Goal: Information Seeking & Learning: Check status

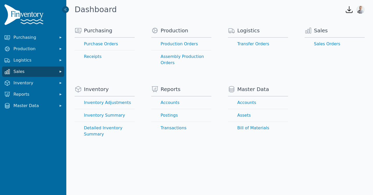
click at [23, 75] on button "Sales" at bounding box center [33, 72] width 62 height 10
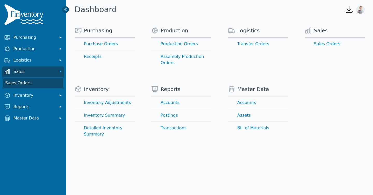
click at [24, 83] on link "Sales Orders" at bounding box center [33, 83] width 60 height 10
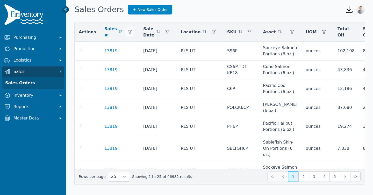
click at [128, 32] on icon "button" at bounding box center [130, 32] width 4 height 4
click at [117, 21] on div "Actions Sales # Sale Date Location SKU Asset UOM Total OH Sold Qty Lot Code 138…" at bounding box center [219, 105] width 307 height 176
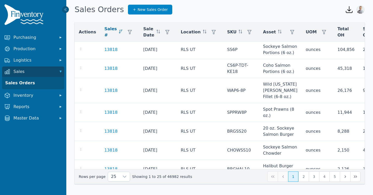
scroll to position [395, 0]
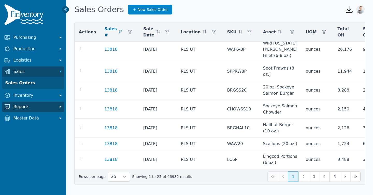
click at [42, 106] on span "Reports" at bounding box center [33, 107] width 41 height 6
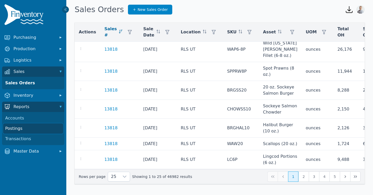
click at [26, 126] on link "Postings" at bounding box center [33, 129] width 60 height 10
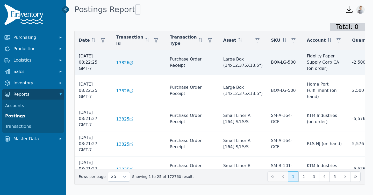
scroll to position [0, 68]
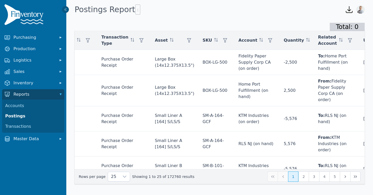
click at [323, 54] on div "Any" at bounding box center [324, 54] width 45 height 10
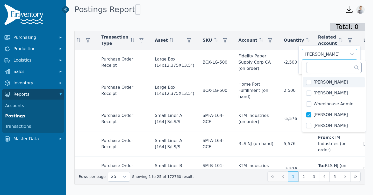
scroll to position [349, 0]
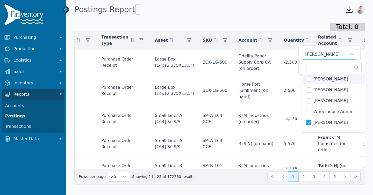
click at [321, 57] on div "[PERSON_NAME]" at bounding box center [324, 54] width 45 height 10
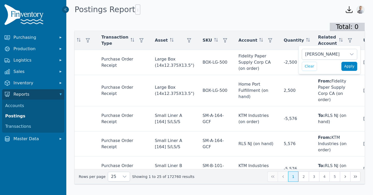
click at [353, 68] on span "Apply" at bounding box center [349, 66] width 10 height 5
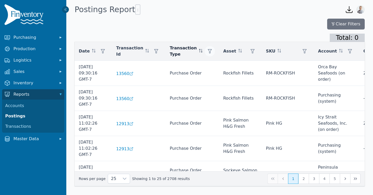
click at [208, 50] on icon "button" at bounding box center [210, 51] width 4 height 4
click at [200, 61] on div "Any" at bounding box center [220, 65] width 45 height 10
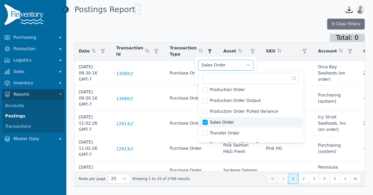
scroll to position [88, 0]
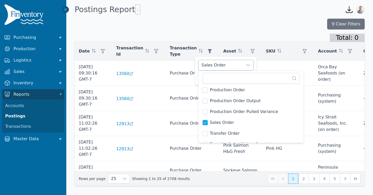
click at [227, 63] on div "Sales Order" at bounding box center [220, 65] width 45 height 10
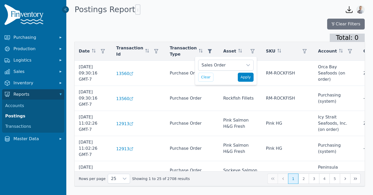
click at [242, 76] on span "Apply" at bounding box center [246, 77] width 10 height 5
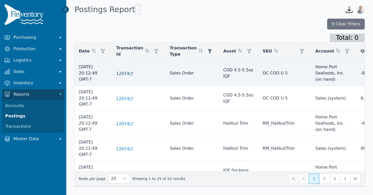
click at [122, 76] on span "12074" at bounding box center [122, 74] width 13 height 6
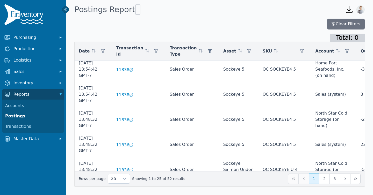
scroll to position [517, 0]
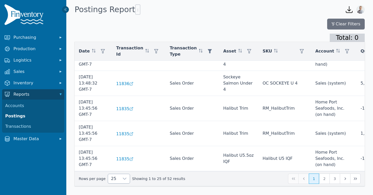
click at [119, 180] on div at bounding box center [124, 178] width 10 height 9
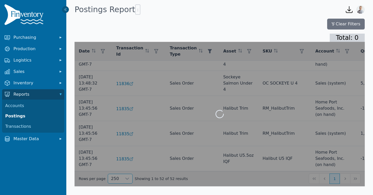
click at [116, 165] on span "250" at bounding box center [114, 167] width 8 height 6
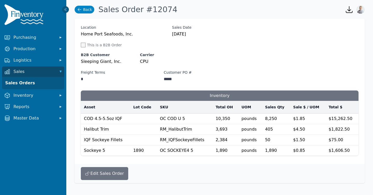
click at [81, 8] on icon at bounding box center [79, 9] width 5 height 5
